Goal: Complete application form

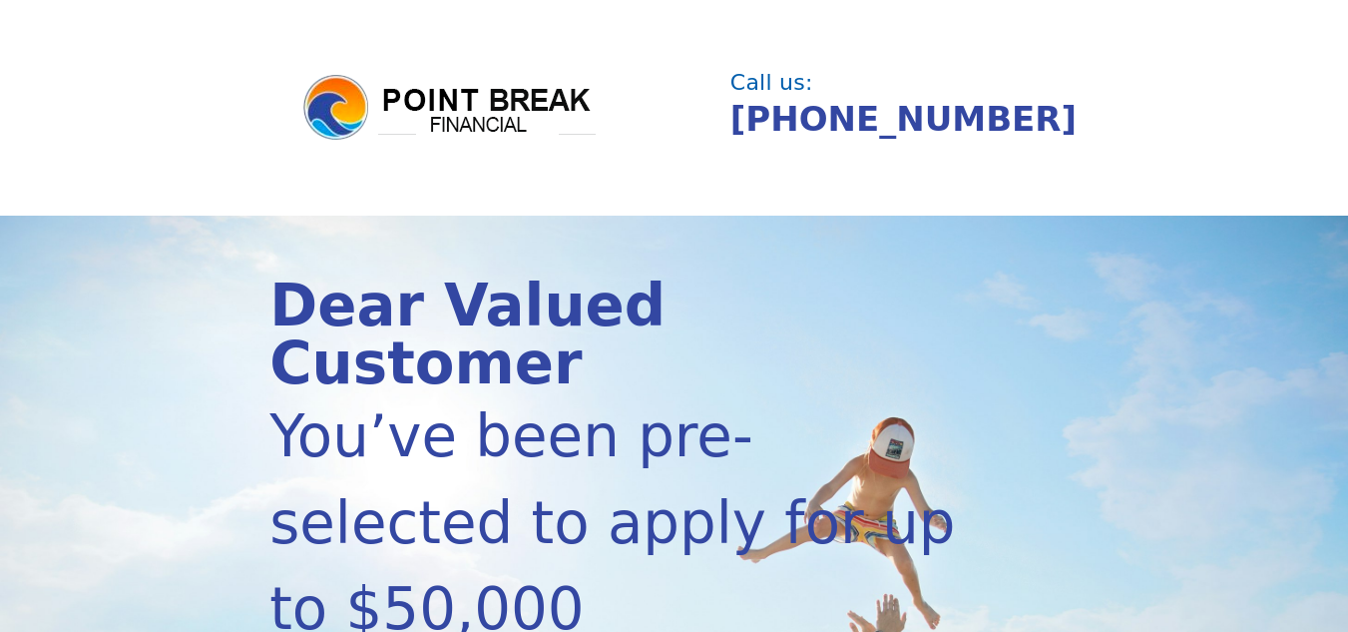
scroll to position [499, 0]
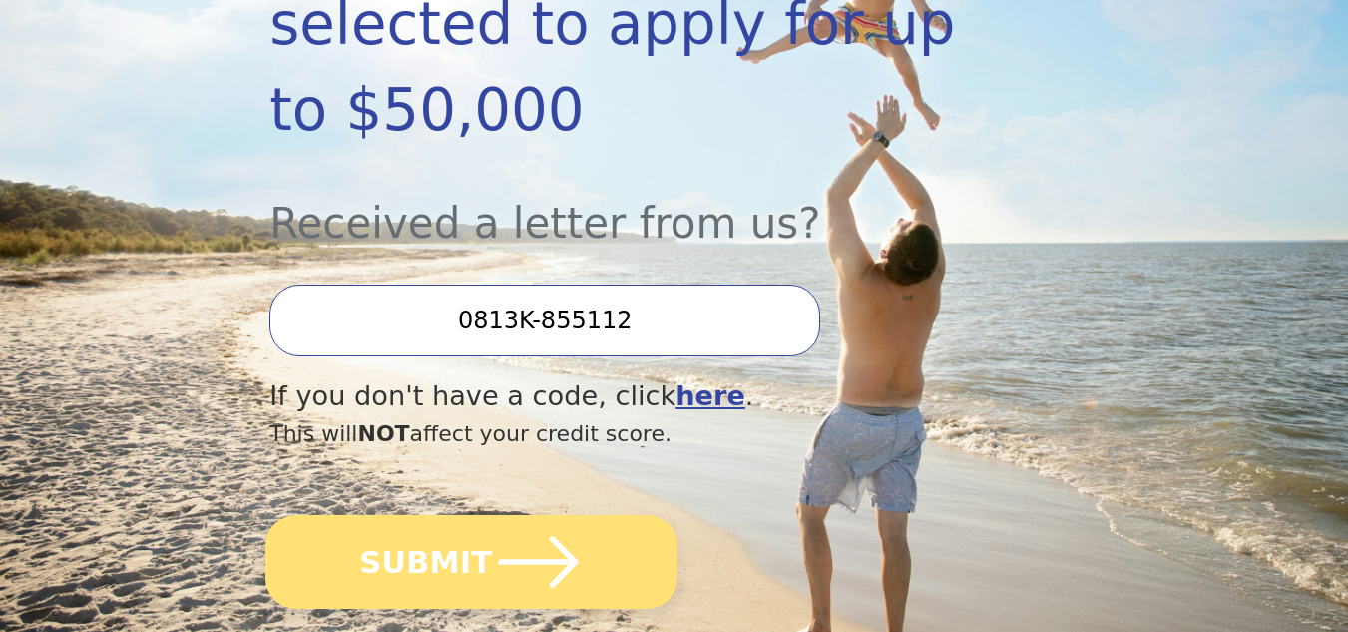
click at [518, 516] on icon "submit" at bounding box center [538, 562] width 92 height 92
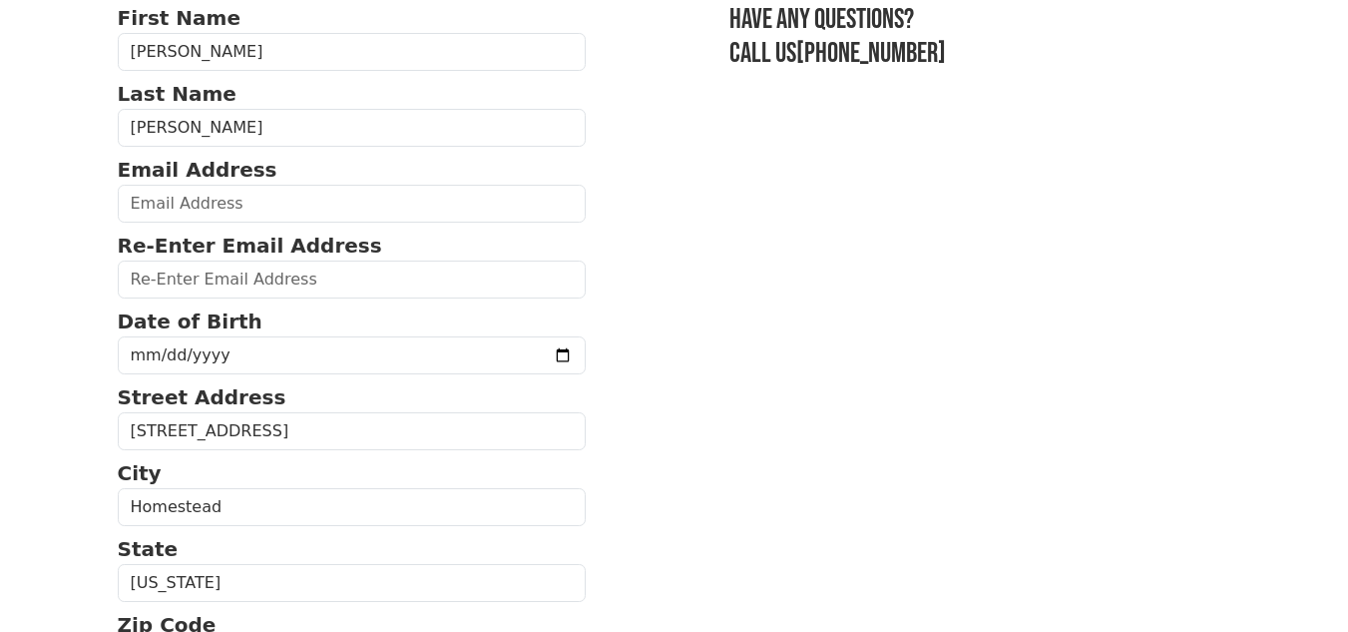
scroll to position [200, 0]
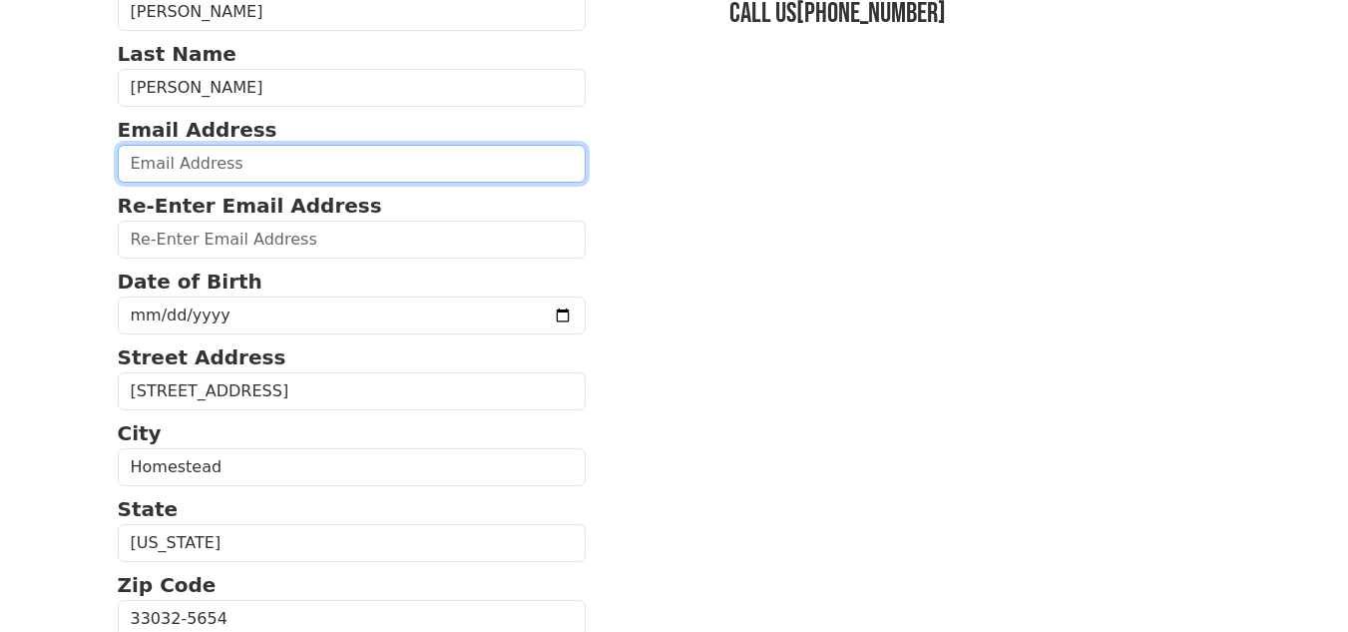
click at [296, 167] on input "email" at bounding box center [352, 164] width 469 height 38
type input "[PERSON_NAME][EMAIL_ADDRESS][PERSON_NAME][DOMAIN_NAME]"
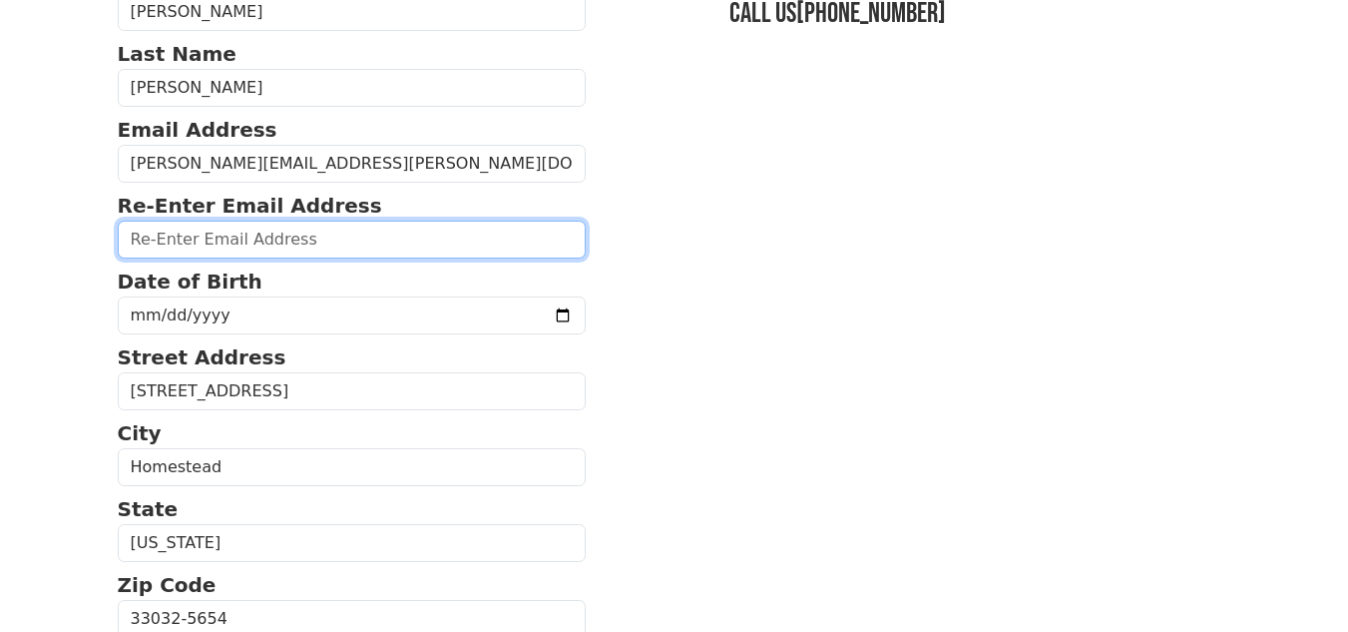
click at [308, 249] on input "email" at bounding box center [352, 240] width 469 height 38
click at [250, 248] on input "[PERSON_NAME][EMAIL_ADDRESS][PERSON_NAME][DOMAIN_NAME]" at bounding box center [352, 240] width 469 height 38
type input "[PERSON_NAME][EMAIL_ADDRESS][PERSON_NAME][DOMAIN_NAME]"
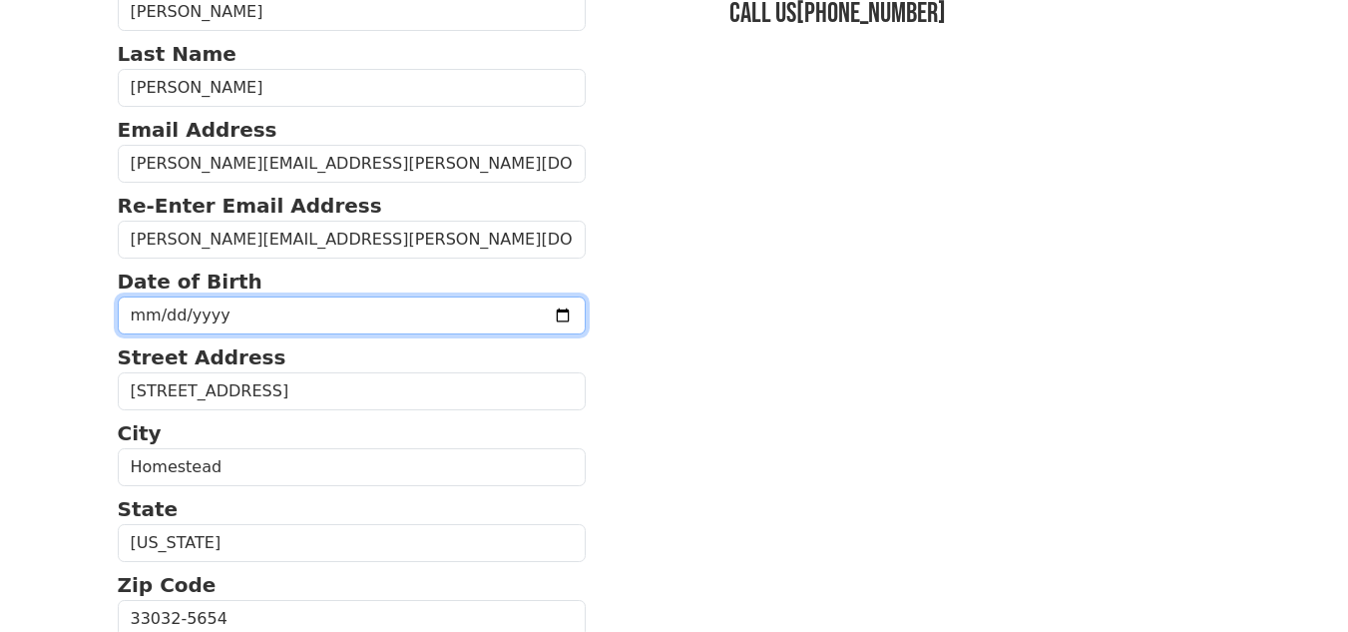
click at [242, 324] on input "date" at bounding box center [352, 315] width 469 height 38
click at [136, 315] on input "date" at bounding box center [352, 315] width 469 height 38
type input "[DATE]"
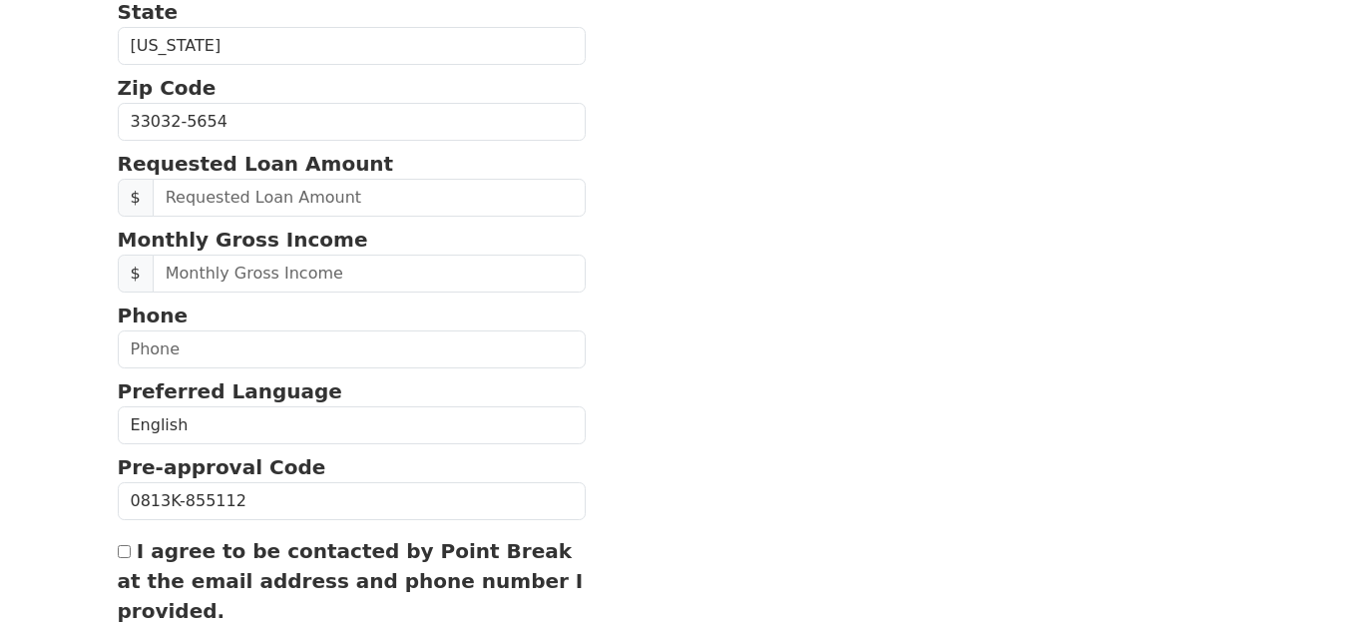
scroll to position [699, 0]
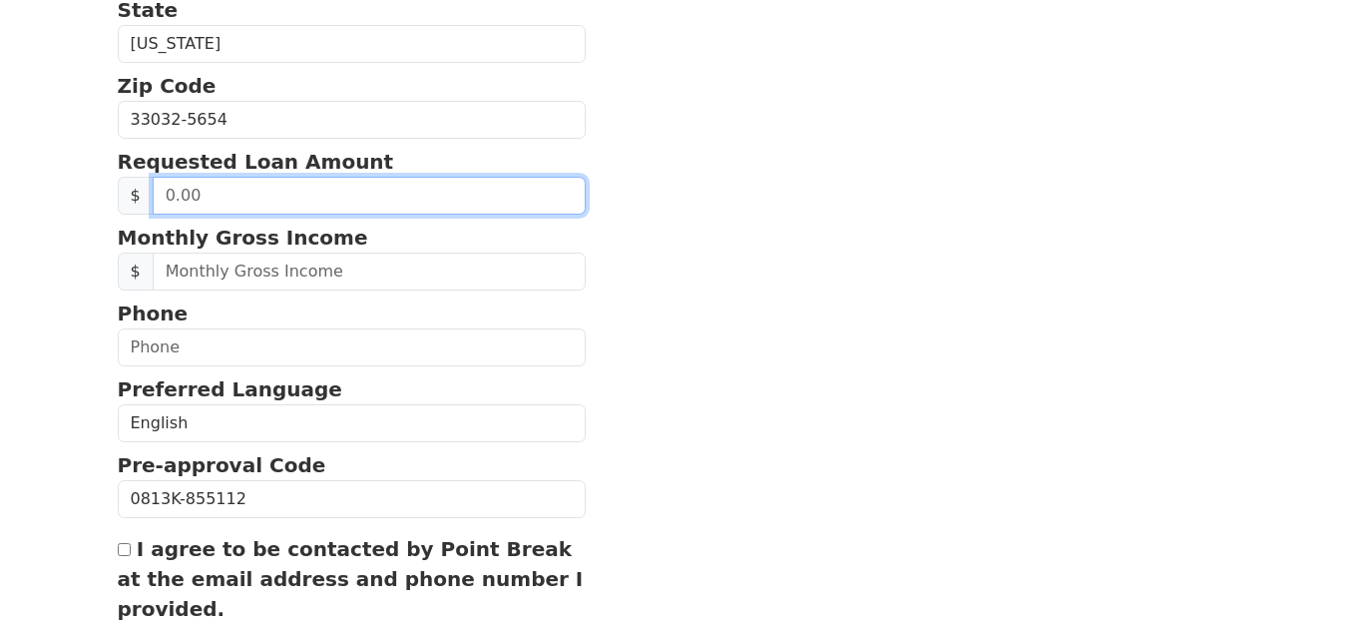
click at [254, 203] on input "text" at bounding box center [370, 196] width 434 height 38
type input "50,000.00"
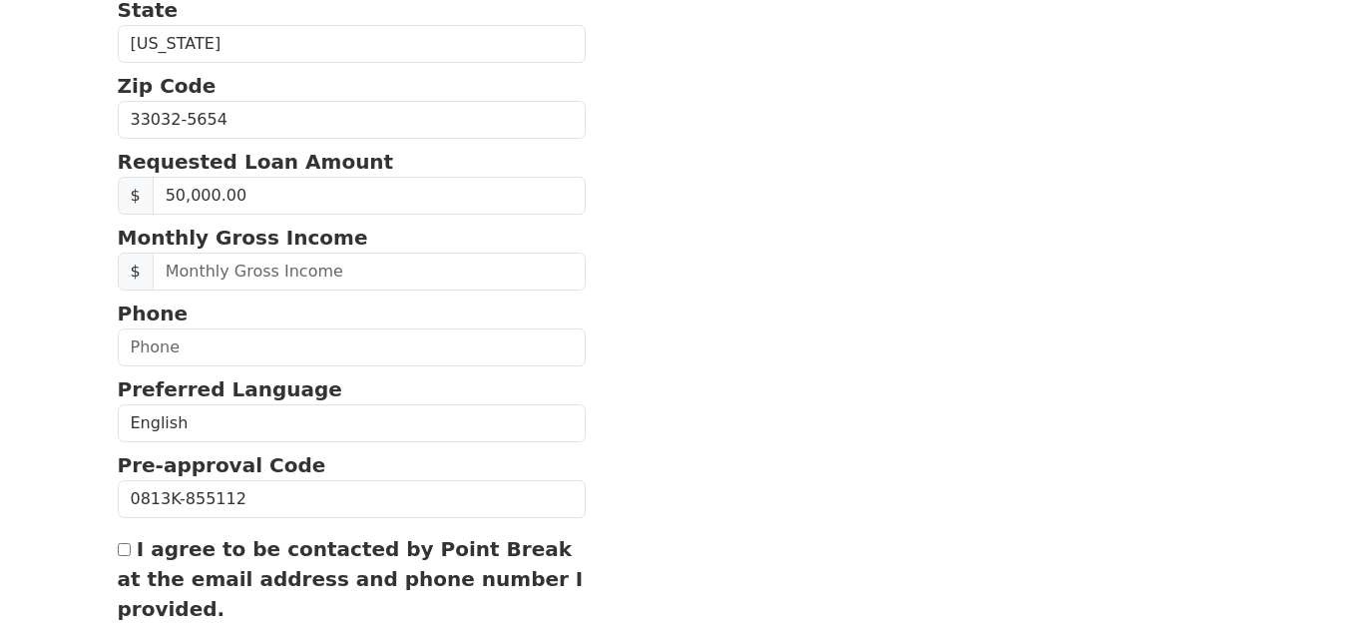
click at [674, 250] on section "First Name [PERSON_NAME] Last Name [PERSON_NAME] Email Address [PERSON_NAME][EM…" at bounding box center [675, 115] width 1114 height 1303
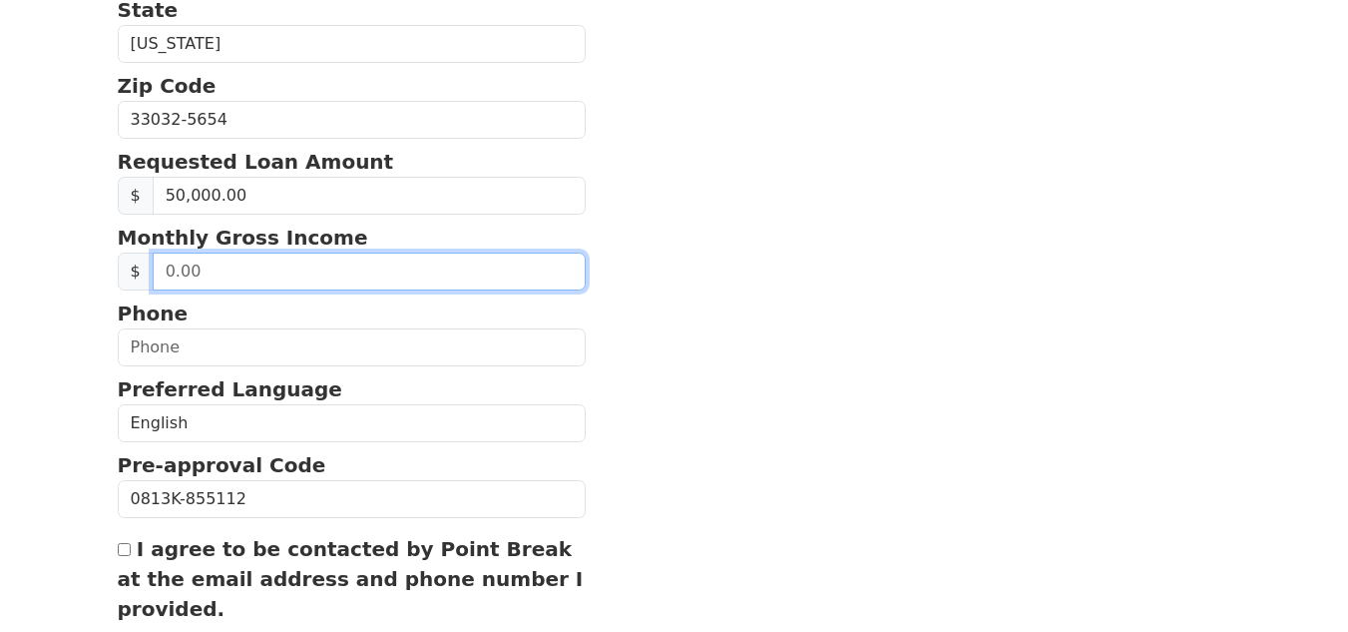
click at [271, 273] on input "text" at bounding box center [370, 271] width 434 height 38
type input "136,000.00"
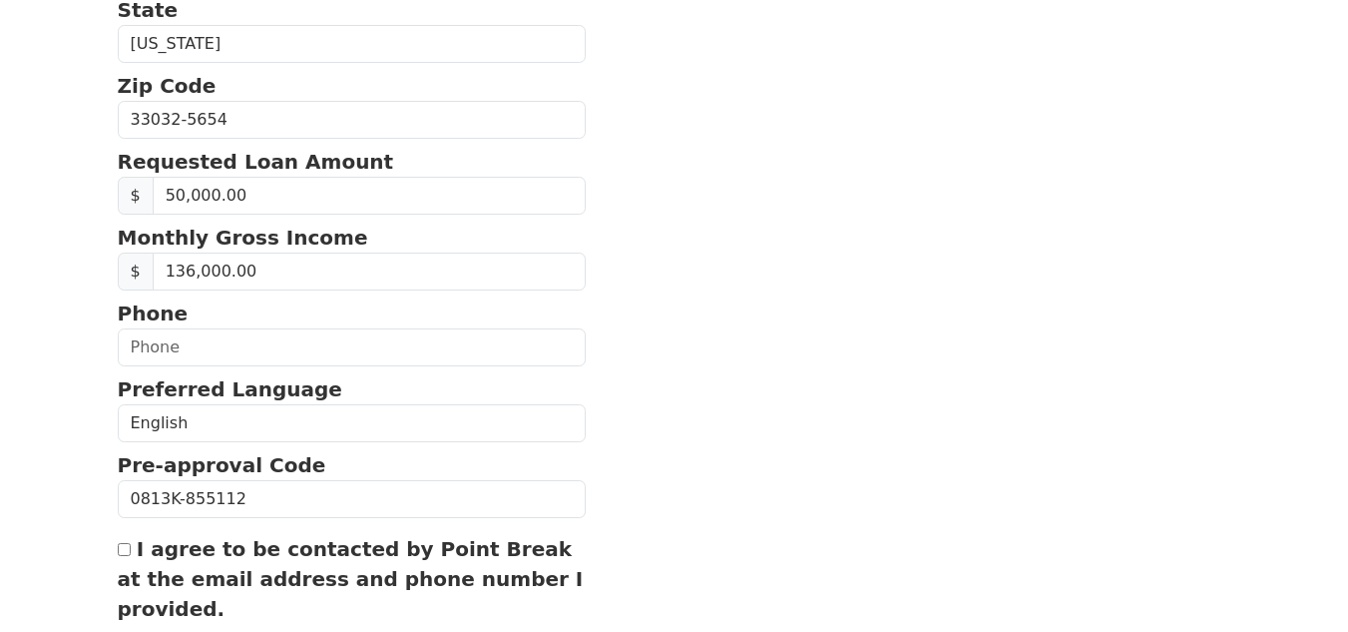
click at [665, 266] on section "First Name [PERSON_NAME] Last Name [PERSON_NAME] Email Address [PERSON_NAME][EM…" at bounding box center [675, 115] width 1114 height 1303
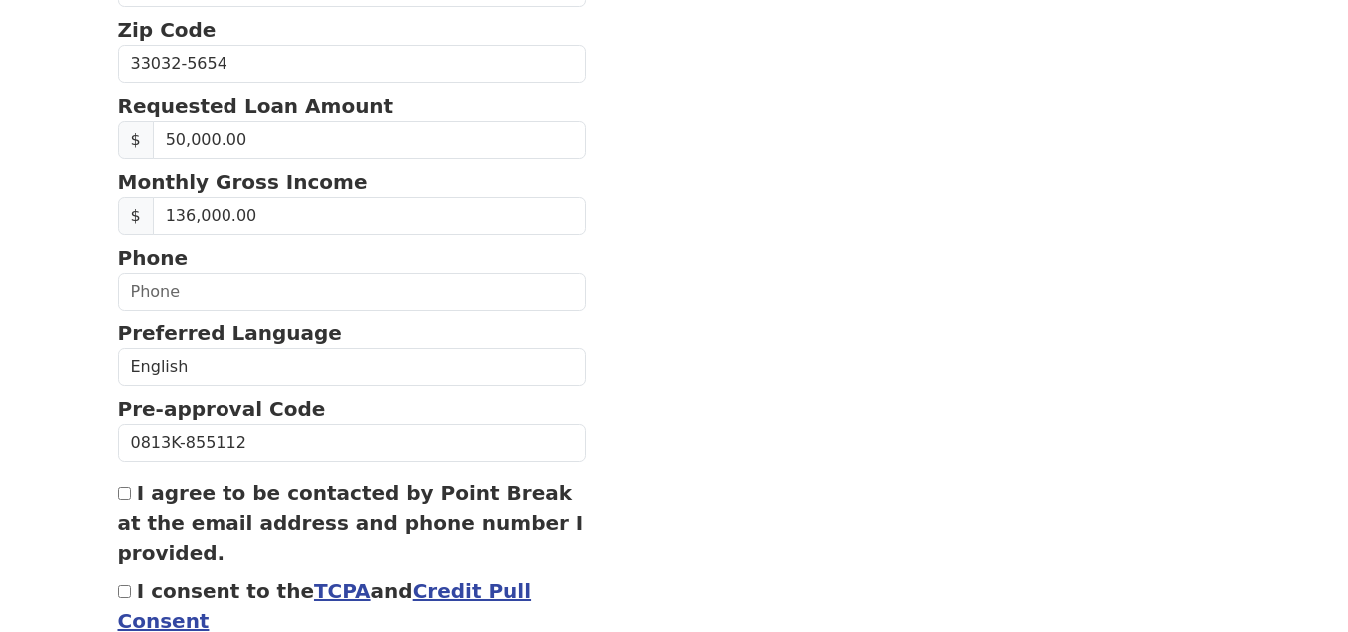
scroll to position [798, 0]
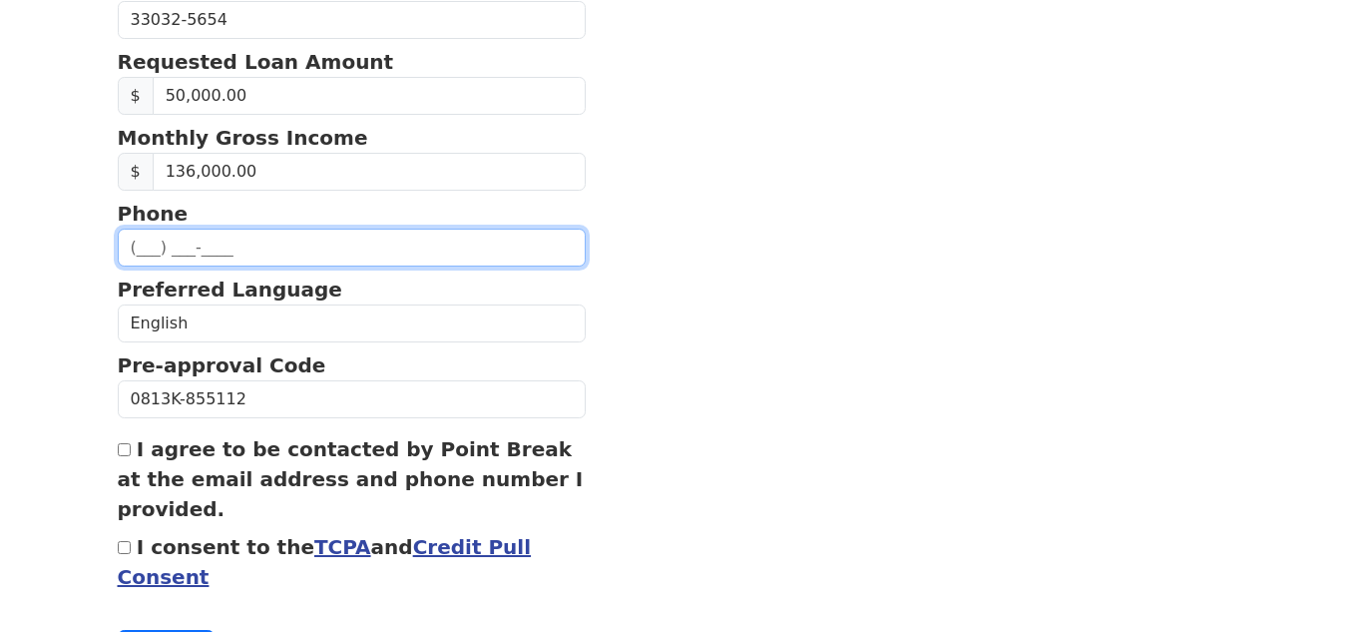
click at [285, 250] on input "text" at bounding box center [352, 248] width 469 height 38
click at [196, 250] on input "[PHONE_NUMBER]" at bounding box center [352, 248] width 469 height 38
drag, startPoint x: 235, startPoint y: 245, endPoint x: 188, endPoint y: 251, distance: 47.4
click at [188, 251] on input "[PHONE_NUMBER]" at bounding box center [352, 248] width 469 height 38
type input "[PHONE_NUMBER]"
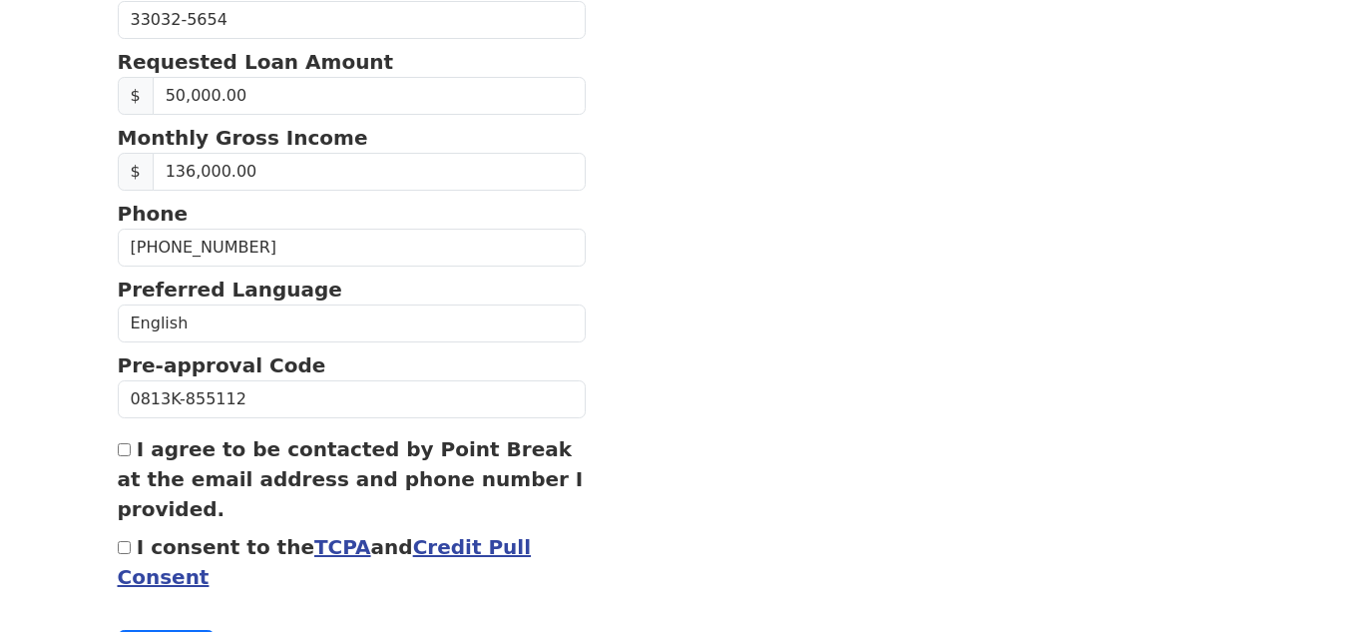
click at [657, 270] on section "First Name [PERSON_NAME] Last Name [PERSON_NAME] Email Address [PERSON_NAME][EM…" at bounding box center [675, 15] width 1114 height 1303
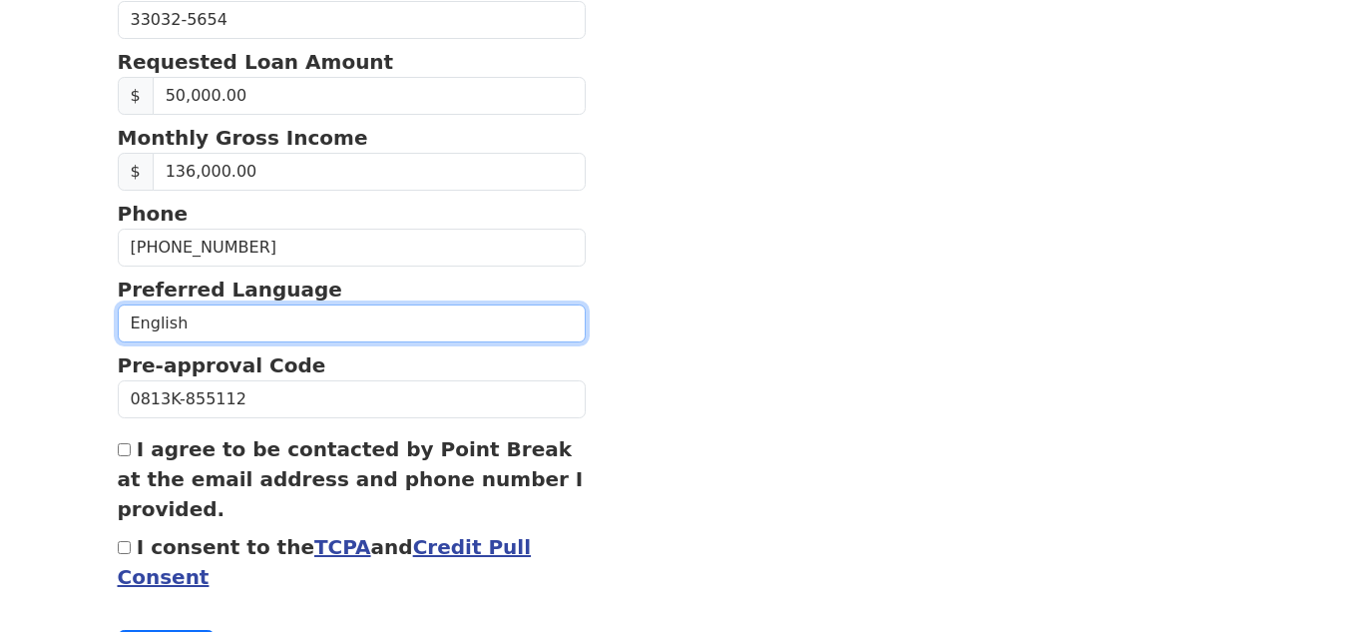
click at [243, 309] on select "English Spanish" at bounding box center [352, 323] width 469 height 38
select select "Spanish"
click at [118, 304] on select "English Spanish" at bounding box center [352, 323] width 469 height 38
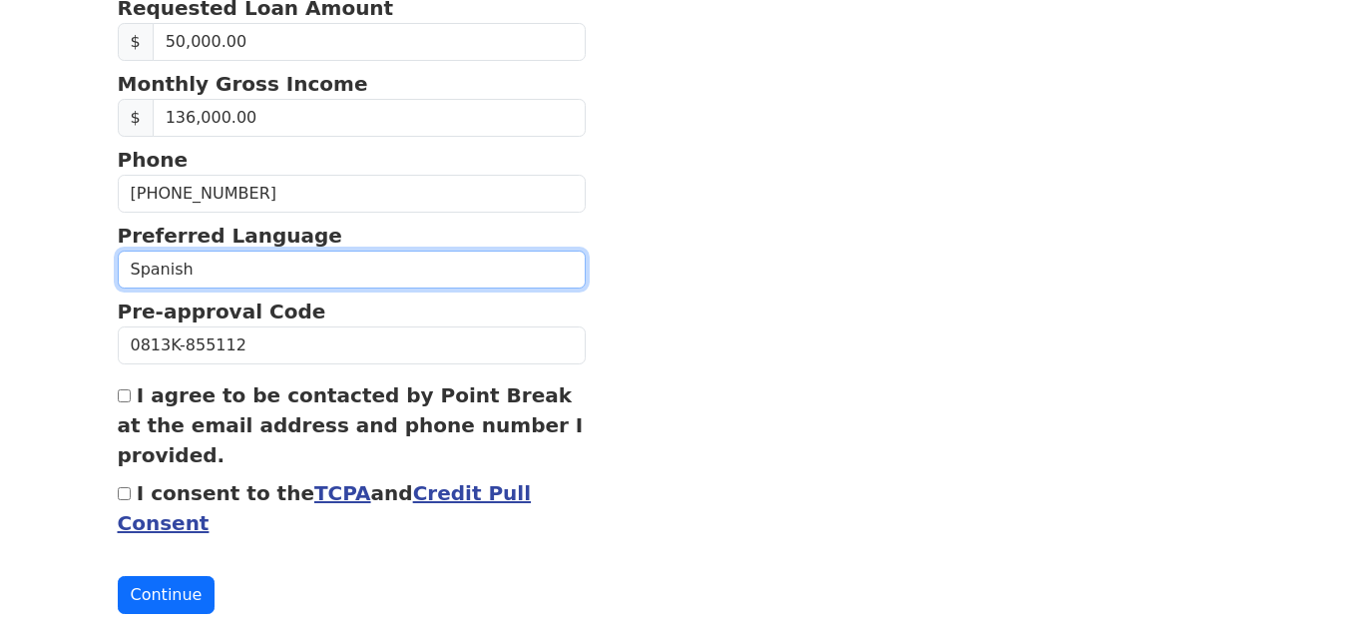
scroll to position [894, 0]
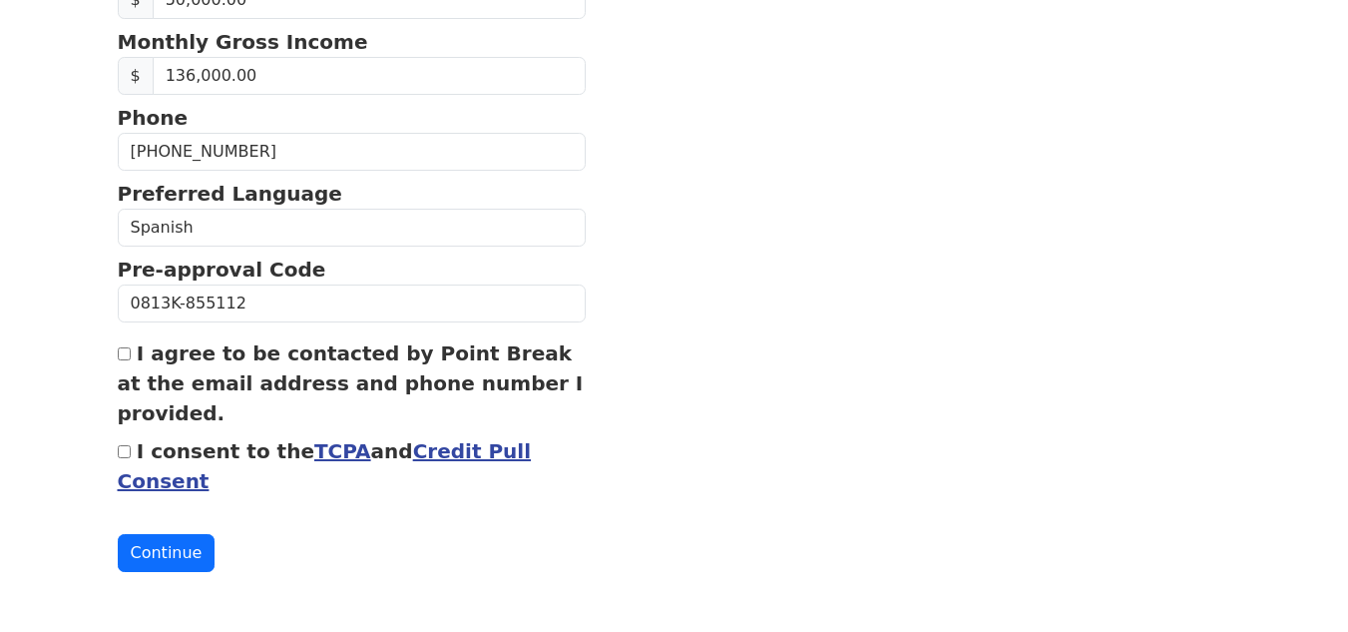
click at [125, 352] on input "I agree to be contacted by Point Break at the email address and phone number I …" at bounding box center [124, 353] width 13 height 13
checkbox input "true"
click at [126, 459] on div "I consent to the TCPA and Credit Pull Consent" at bounding box center [352, 466] width 469 height 60
click at [132, 446] on div "I consent to the TCPA and Credit Pull Consent" at bounding box center [352, 466] width 469 height 60
click at [129, 448] on input "I consent to the TCPA and Credit Pull Consent" at bounding box center [124, 451] width 13 height 13
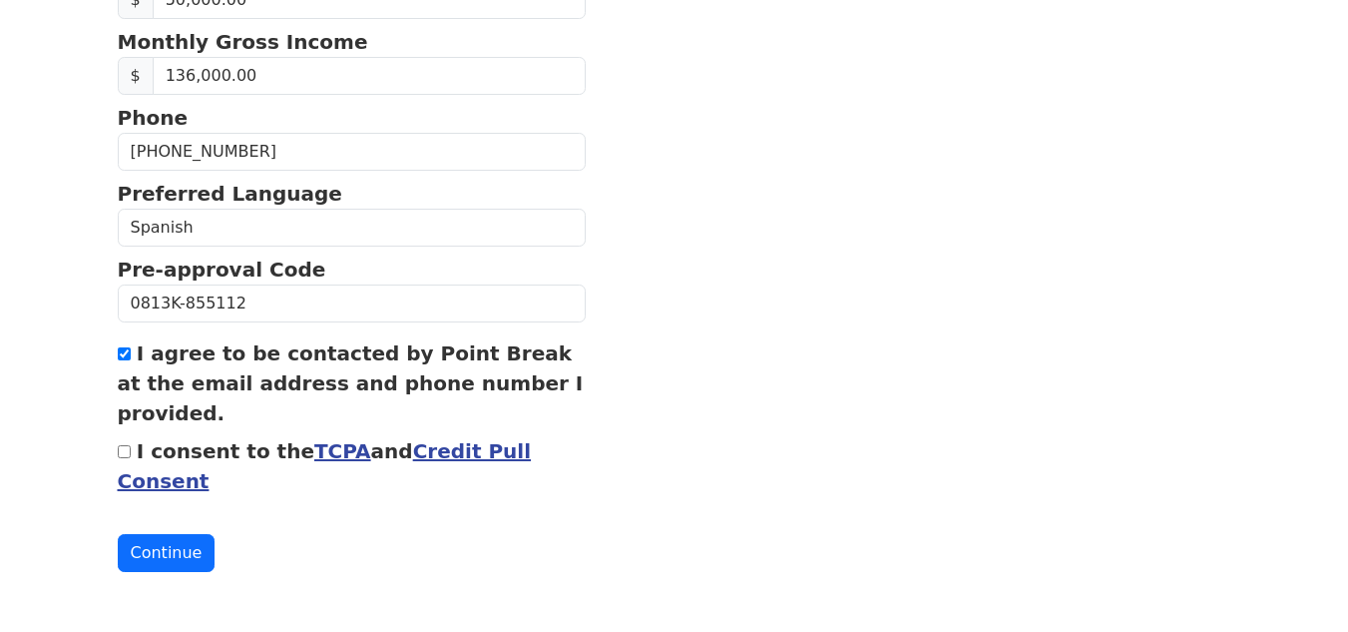
checkbox input "true"
click at [171, 536] on button "Continue" at bounding box center [167, 553] width 98 height 38
